Goal: Task Accomplishment & Management: Manage account settings

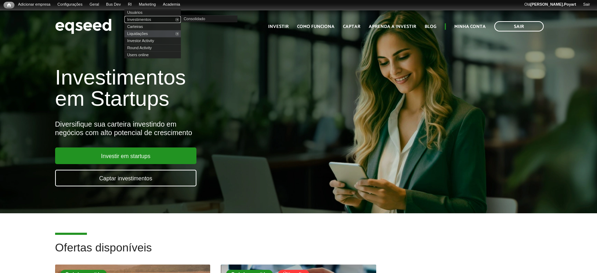
click at [145, 18] on link "Investimentos" at bounding box center [152, 19] width 57 height 7
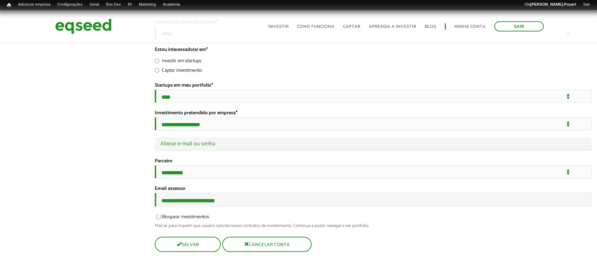
scroll to position [1387, 0]
type input "**********"
drag, startPoint x: 233, startPoint y: 197, endPoint x: 101, endPoint y: 186, distance: 132.2
type input "**********"
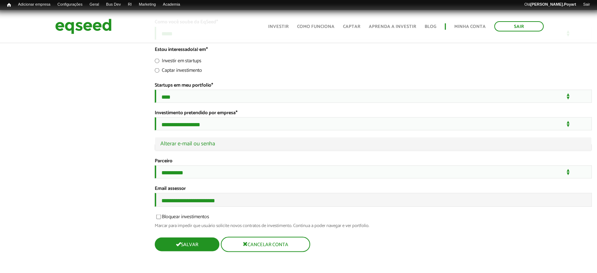
click at [192, 245] on button "Salvar" at bounding box center [187, 244] width 65 height 14
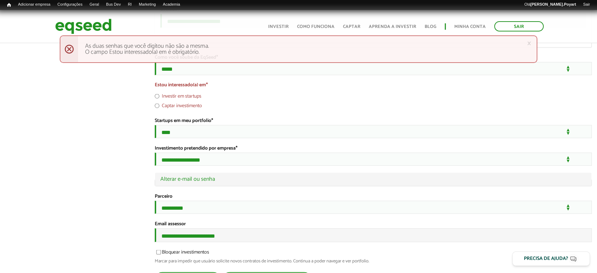
scroll to position [1387, 0]
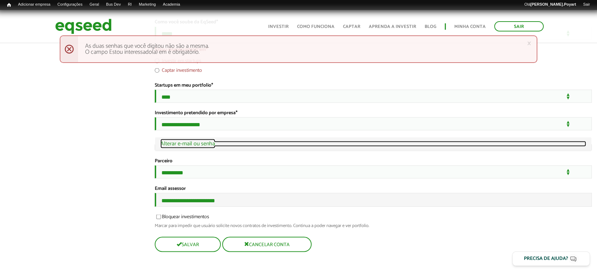
click at [175, 141] on link "Ocultar Alterar e-mail ou senha" at bounding box center [373, 144] width 426 height 6
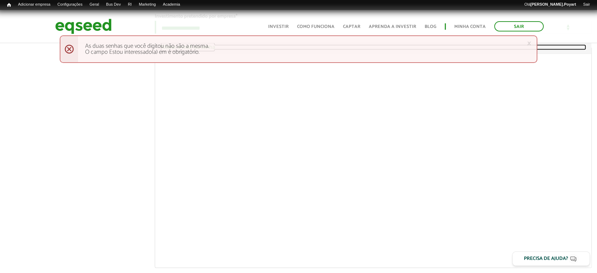
scroll to position [1480, 0]
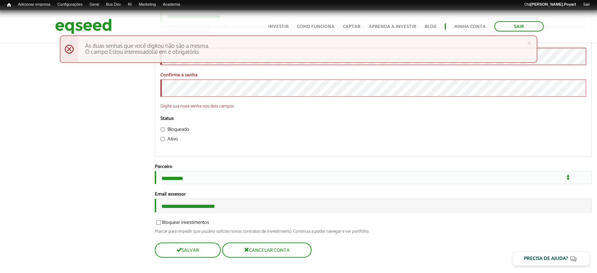
click at [403, 144] on div "Status Bloqueado Ativo" at bounding box center [373, 130] width 426 height 28
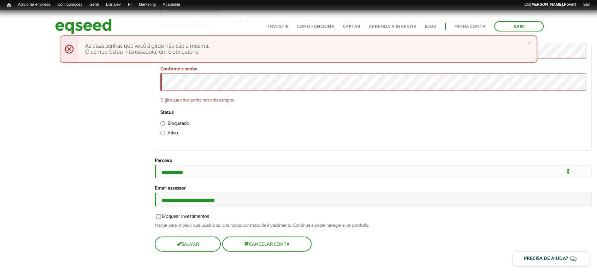
click at [191, 242] on button "Salvar" at bounding box center [187, 244] width 65 height 14
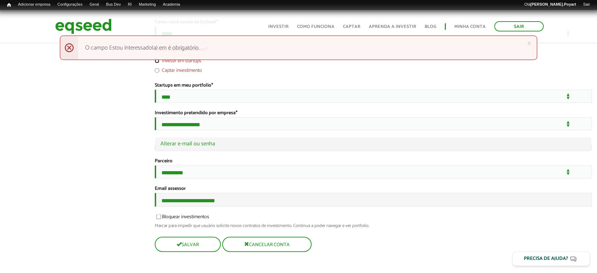
scroll to position [1387, 0]
click at [182, 141] on legend "Ocultar Alterar e-mail ou senha" at bounding box center [373, 143] width 437 height 13
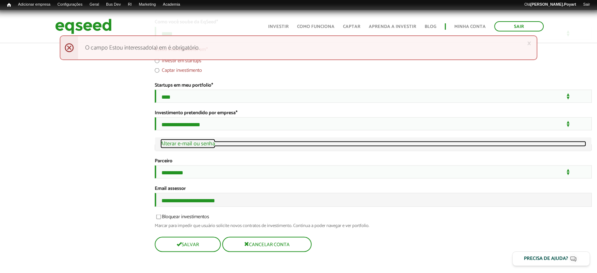
click at [182, 141] on link "Ocultar Alterar e-mail ou senha" at bounding box center [373, 144] width 426 height 6
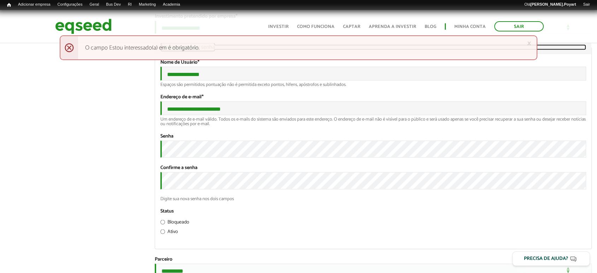
scroll to position [1480, 0]
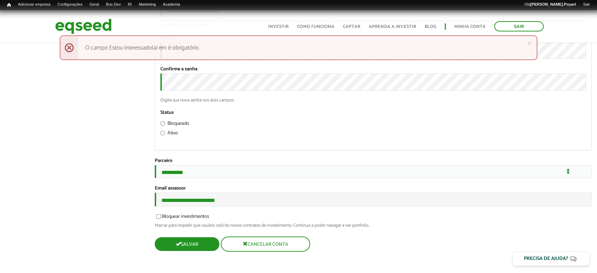
click at [195, 246] on button "Salvar" at bounding box center [187, 244] width 65 height 14
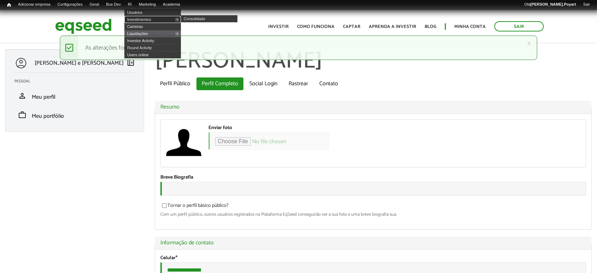
click at [137, 21] on link "Investimentos" at bounding box center [152, 19] width 57 height 7
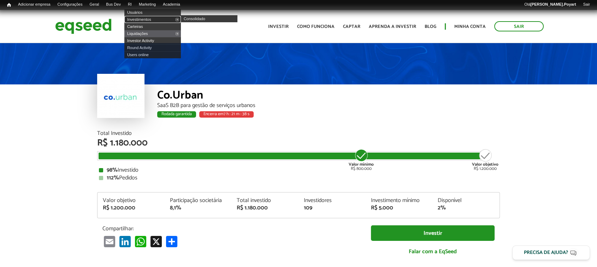
click at [143, 19] on link "Investimentos" at bounding box center [152, 19] width 57 height 7
